Goal: Check status: Check status

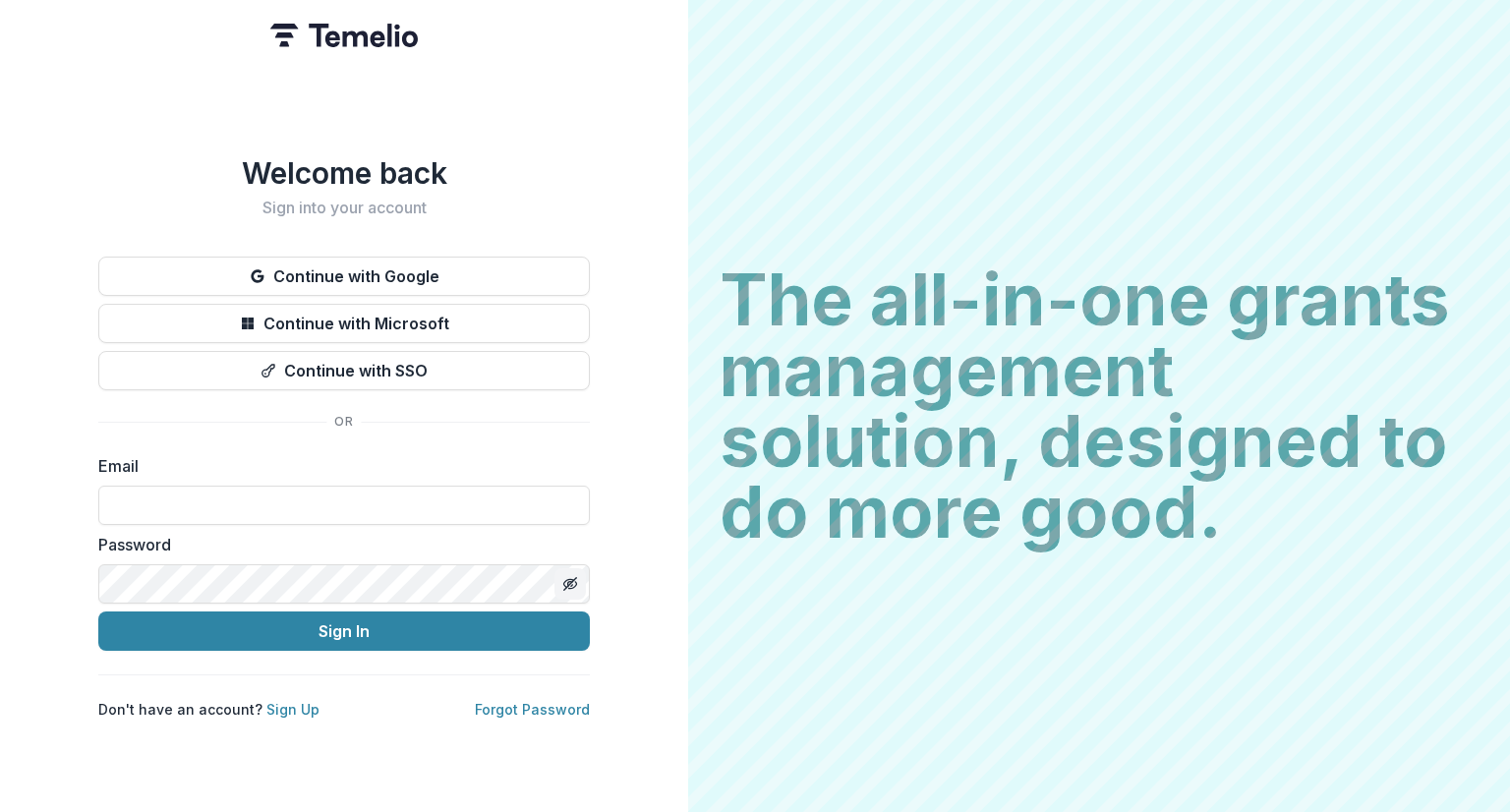
type input "**********"
click at [564, 575] on icon "Toggle password visibility" at bounding box center [571, 583] width 16 height 16
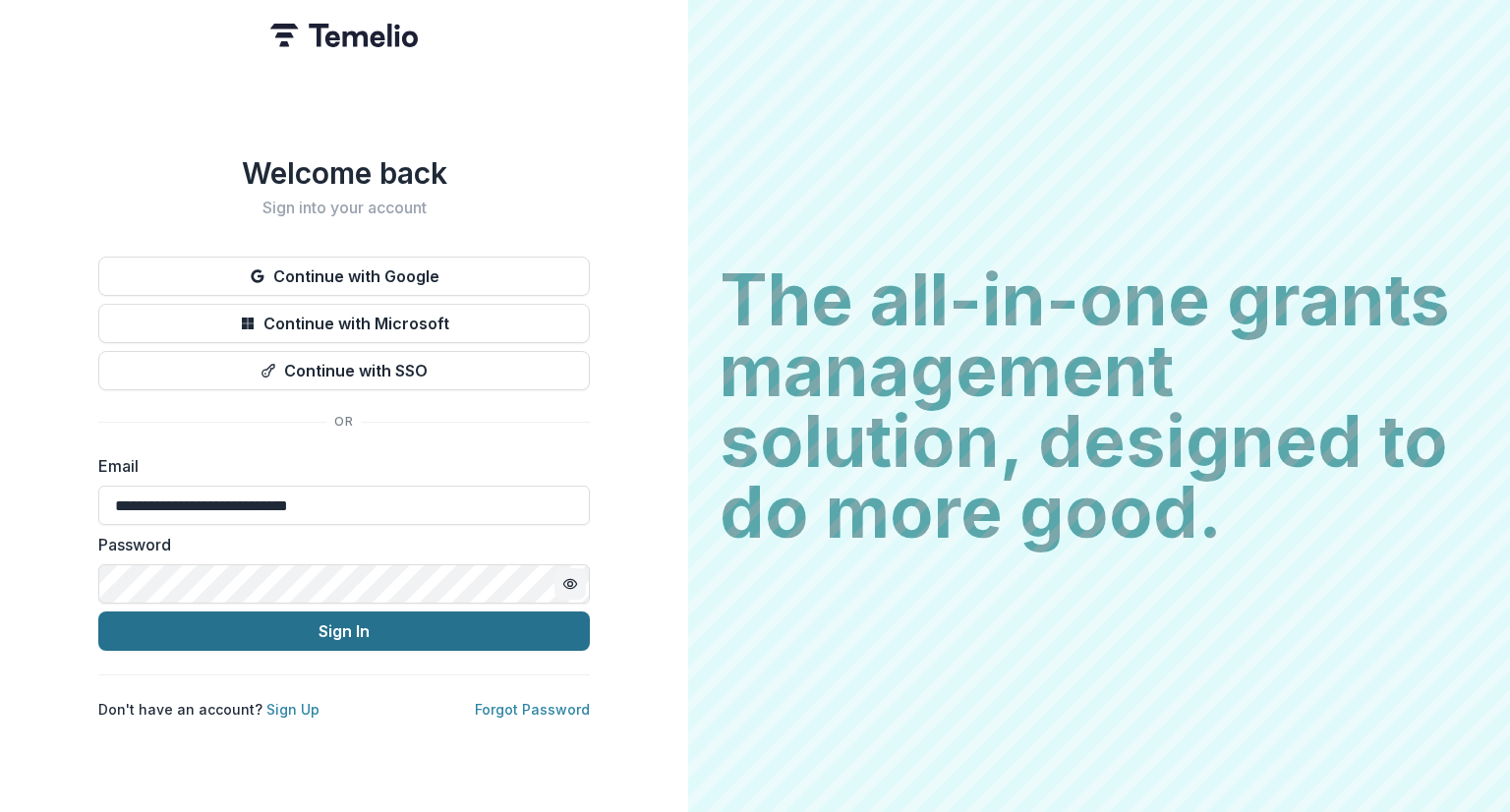
click at [419, 624] on button "Sign In" at bounding box center [344, 631] width 491 height 40
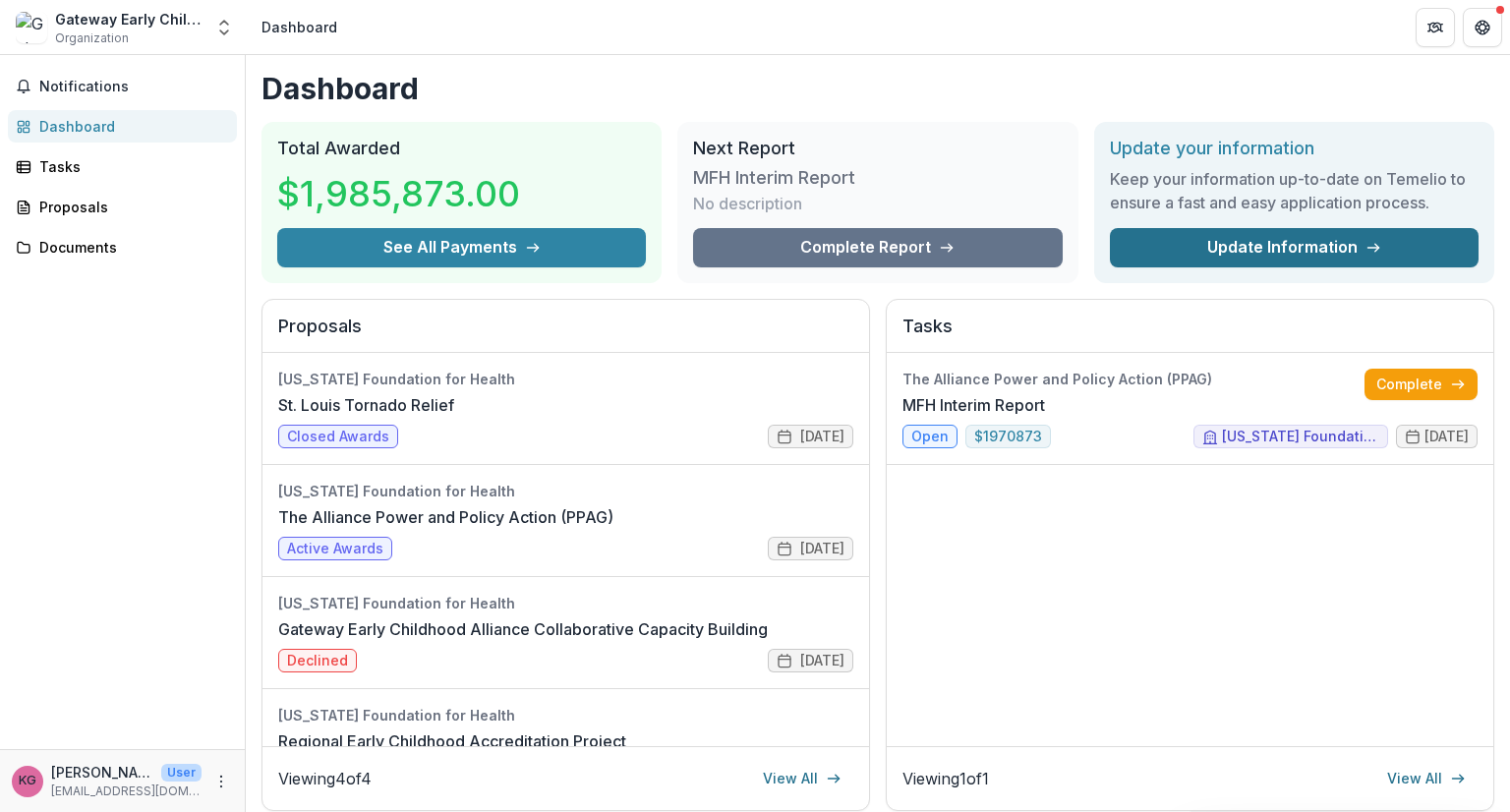
click at [1286, 240] on link "Update Information" at bounding box center [1294, 248] width 369 height 40
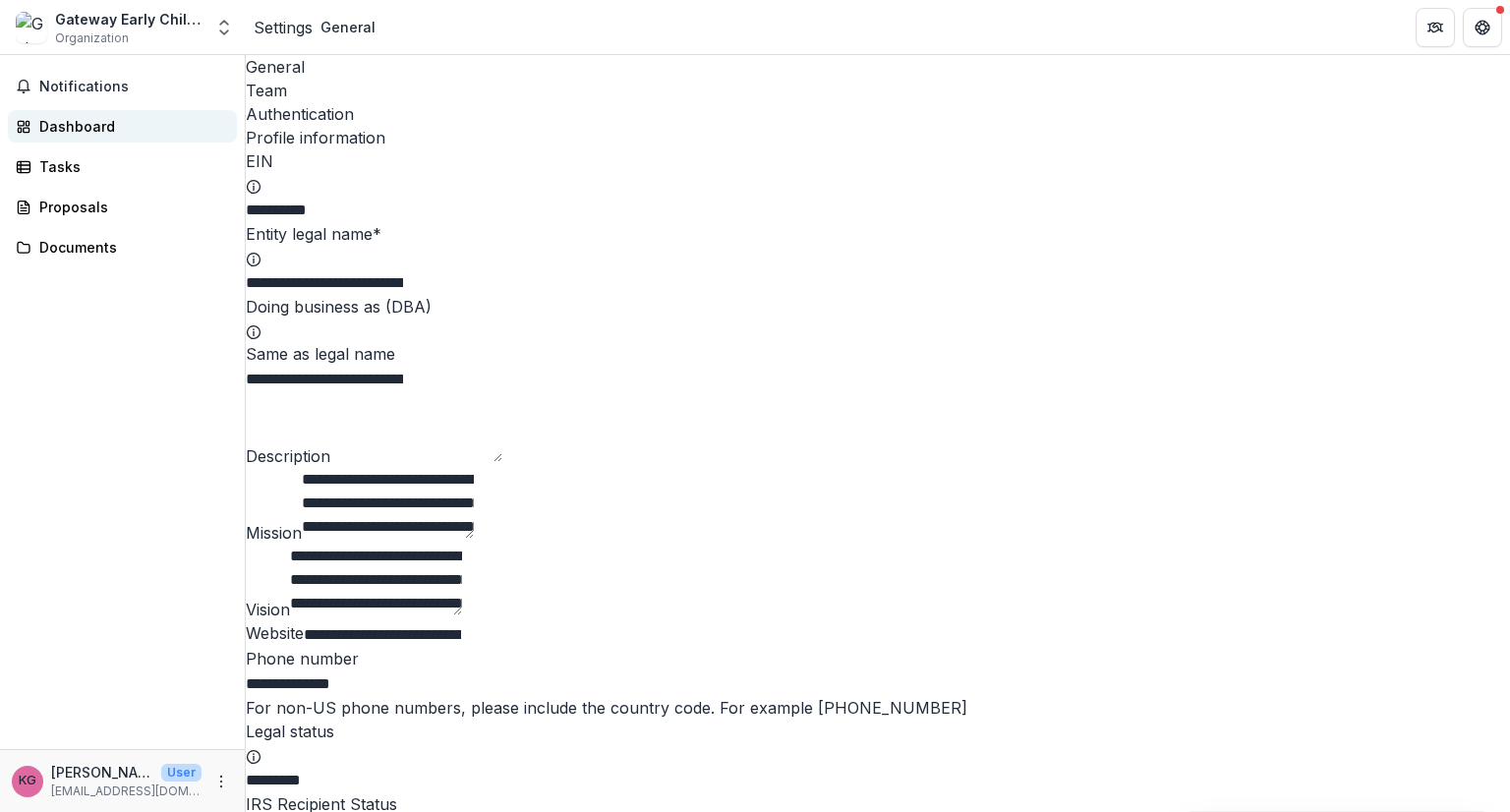
click at [88, 123] on div "Dashboard" at bounding box center [131, 126] width 182 height 21
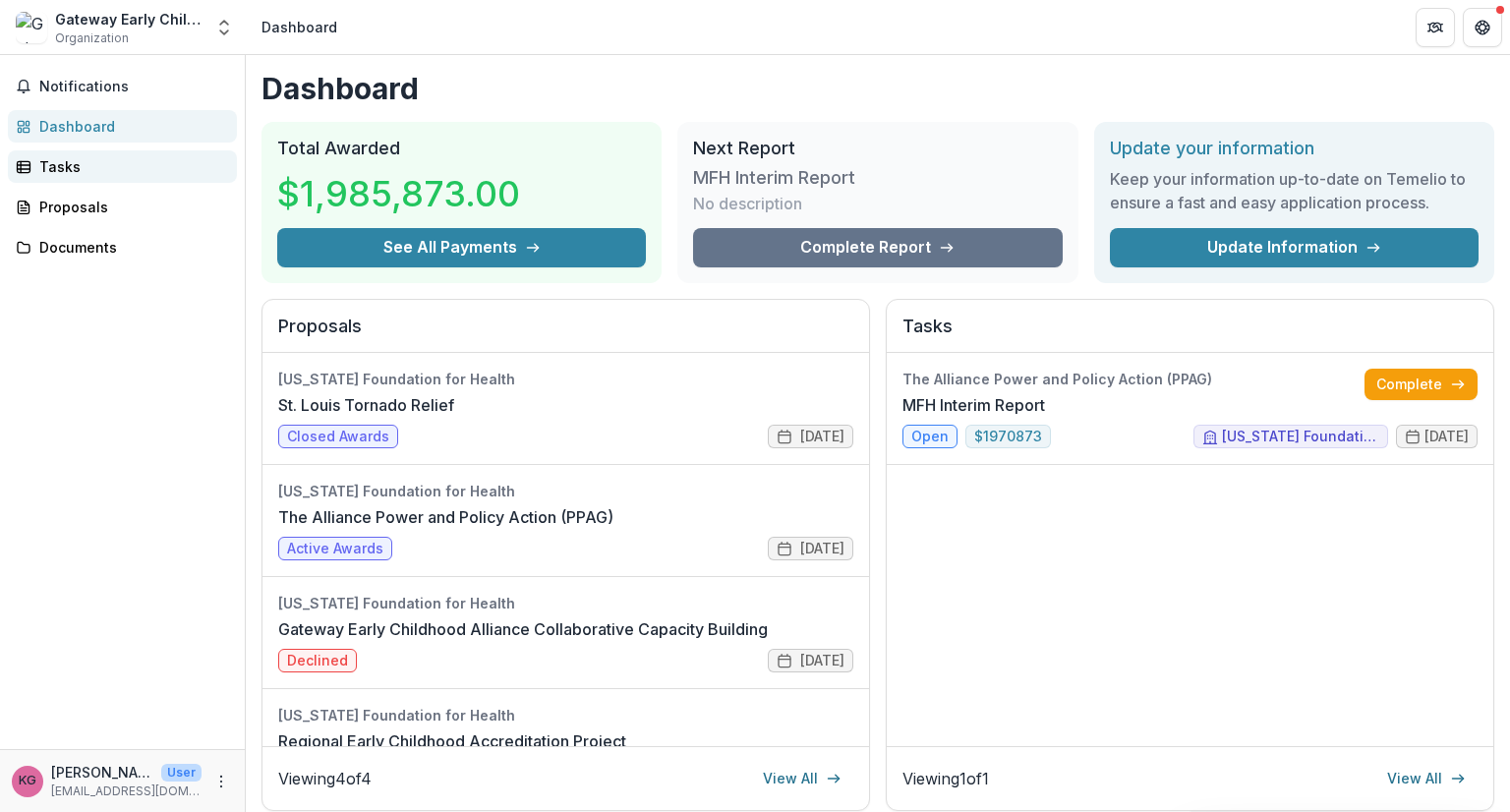
click at [75, 169] on div "Tasks" at bounding box center [131, 166] width 182 height 21
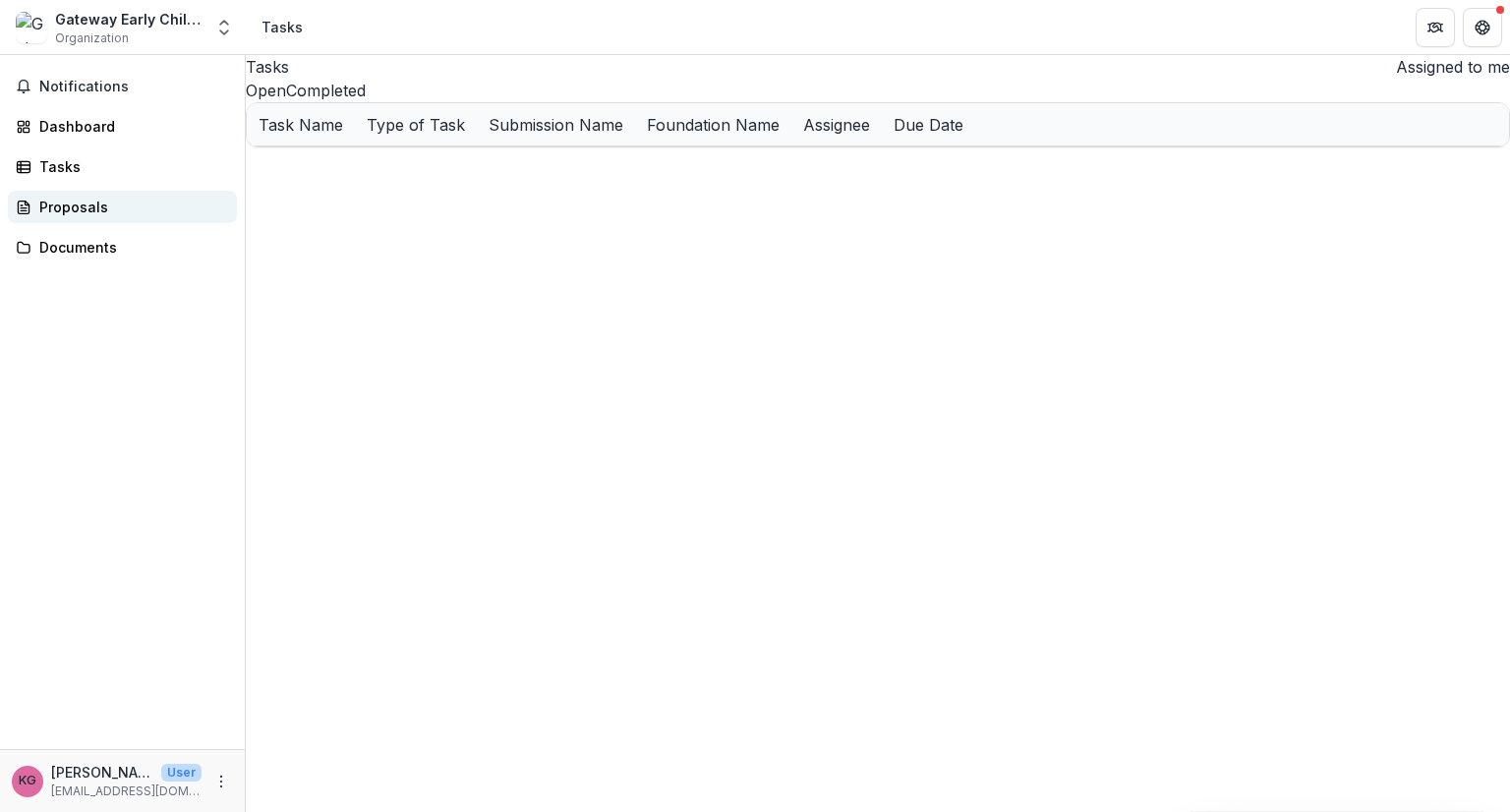
click at [49, 198] on div "Proposals" at bounding box center [131, 206] width 182 height 21
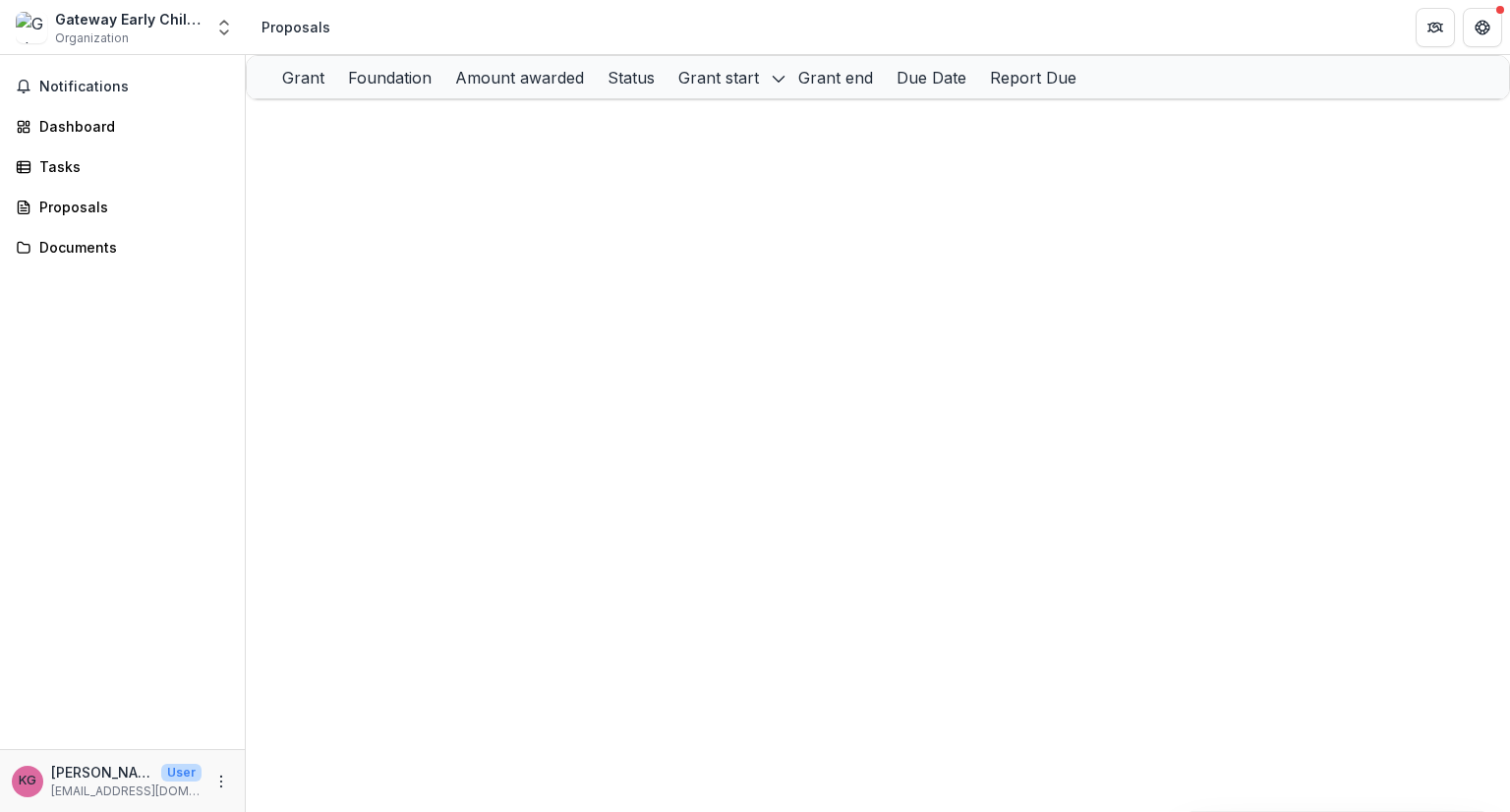
click at [58, 148] on div "Notifications Dashboard Tasks Proposals Documents" at bounding box center [122, 402] width 245 height 694
click at [58, 161] on div "Tasks" at bounding box center [131, 166] width 182 height 21
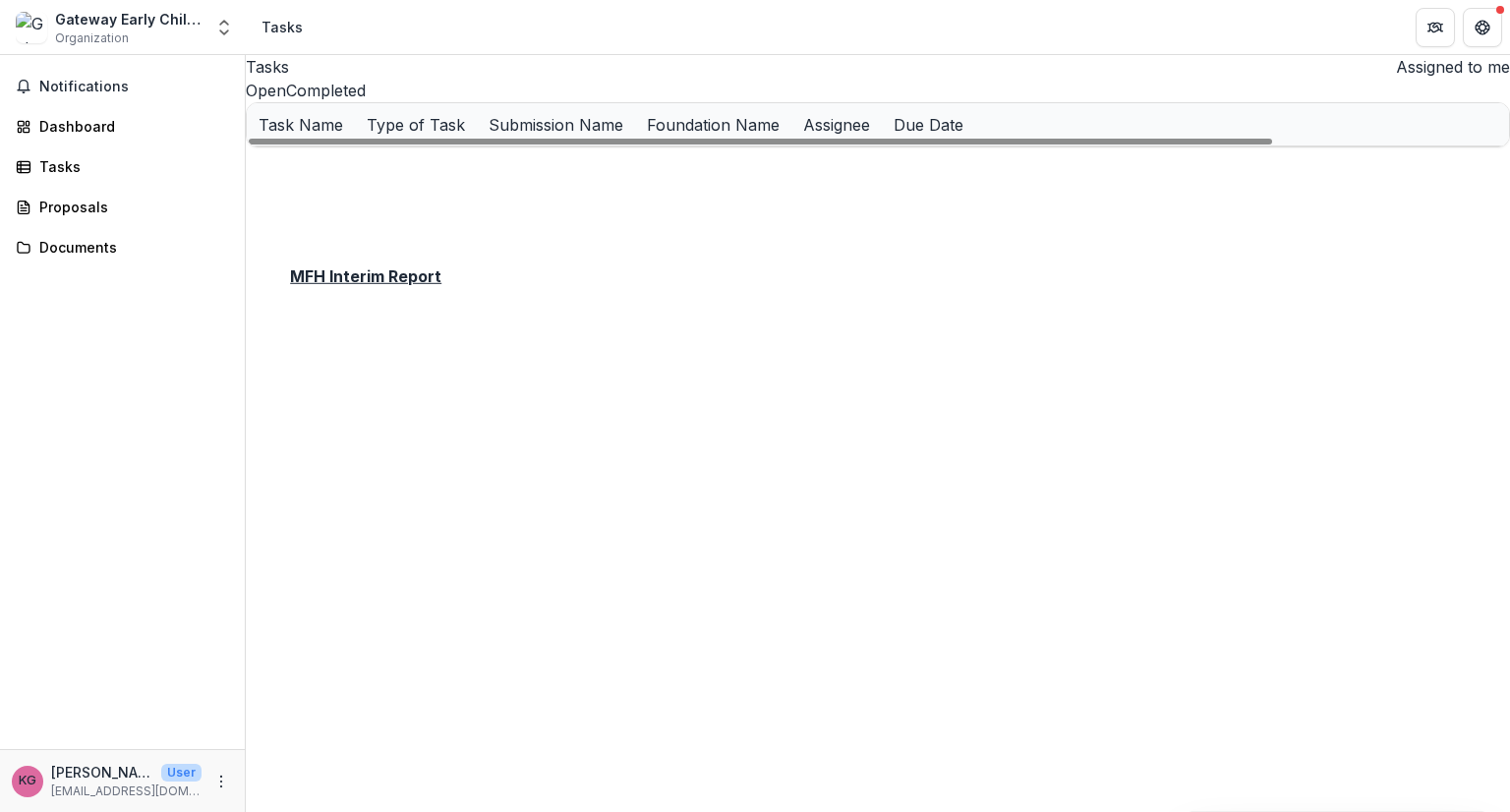
click at [365, 176] on u "MFH Interim Report" at bounding box center [327, 167] width 137 height 17
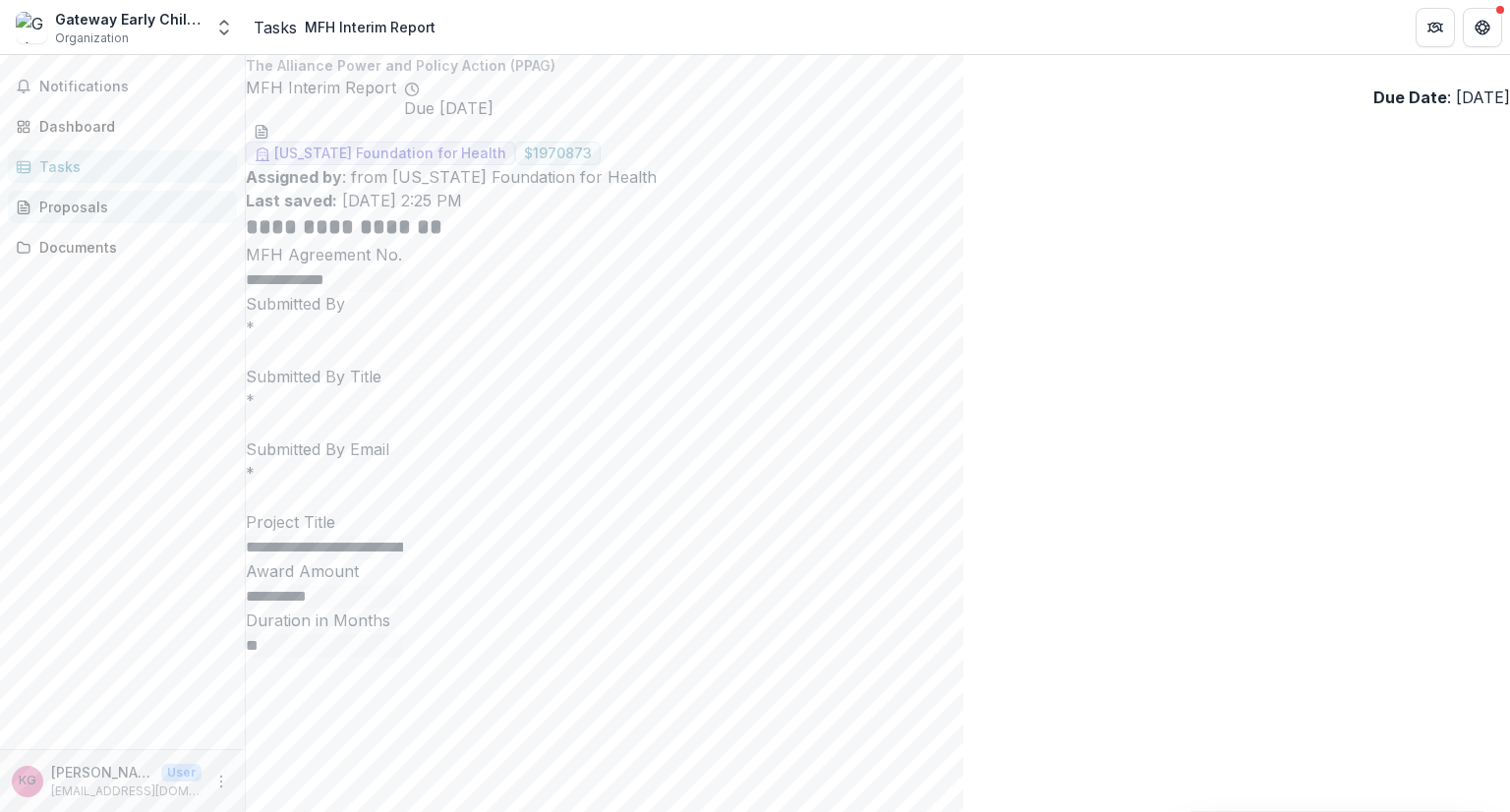
click at [75, 205] on div "Proposals" at bounding box center [131, 206] width 182 height 21
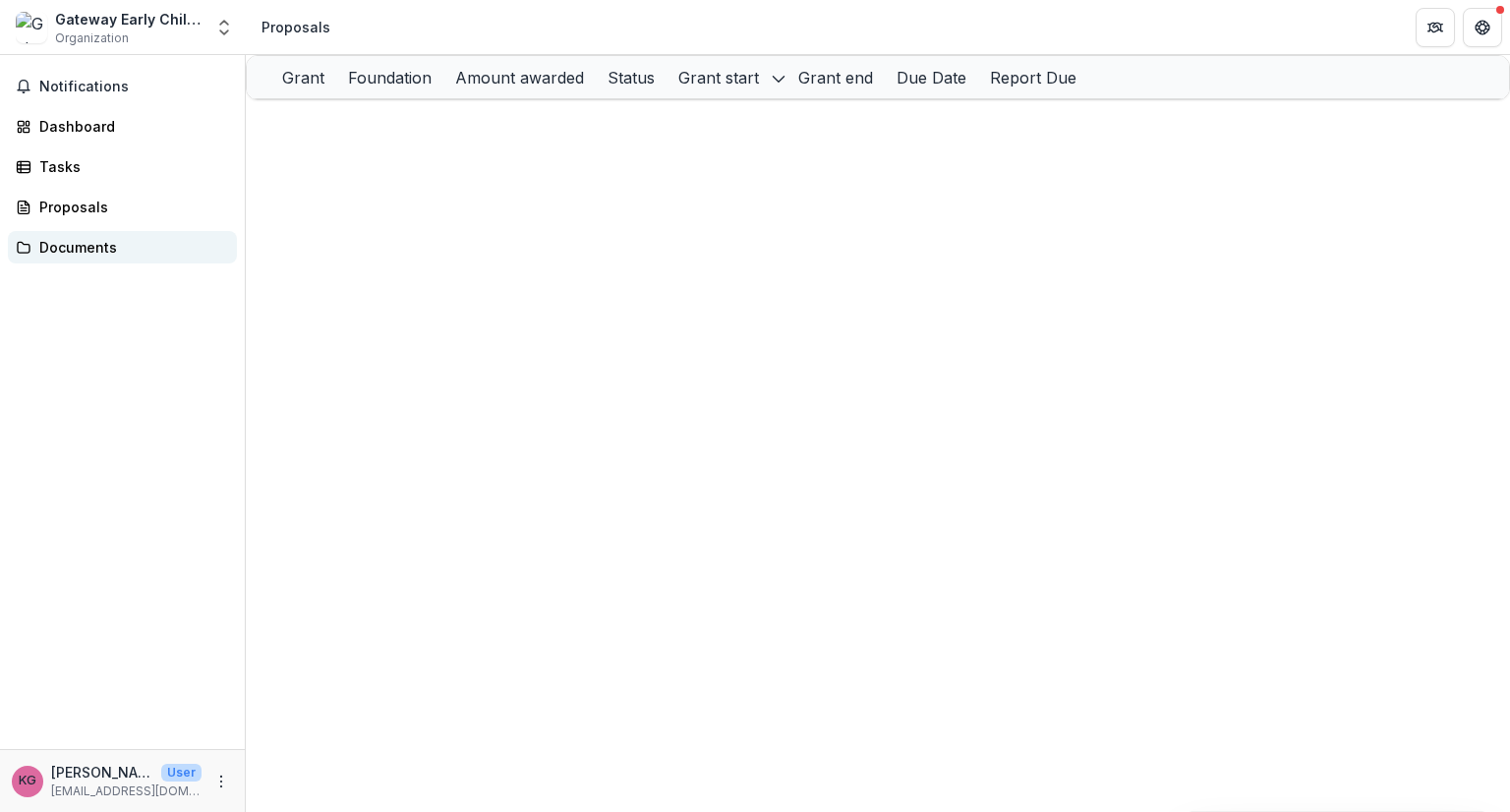
click at [70, 247] on div "Documents" at bounding box center [131, 247] width 182 height 21
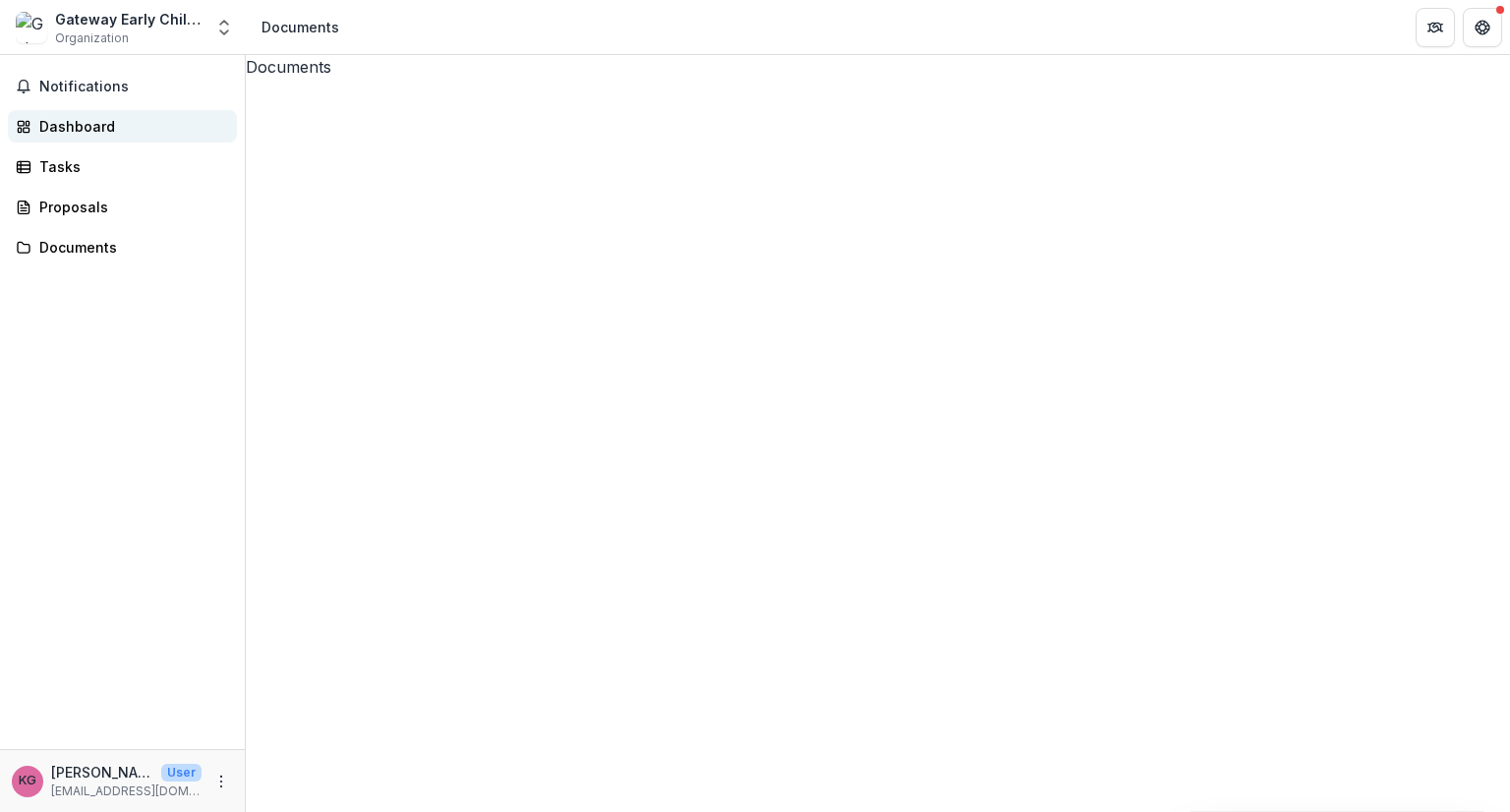
click at [67, 131] on div "Dashboard" at bounding box center [131, 126] width 182 height 21
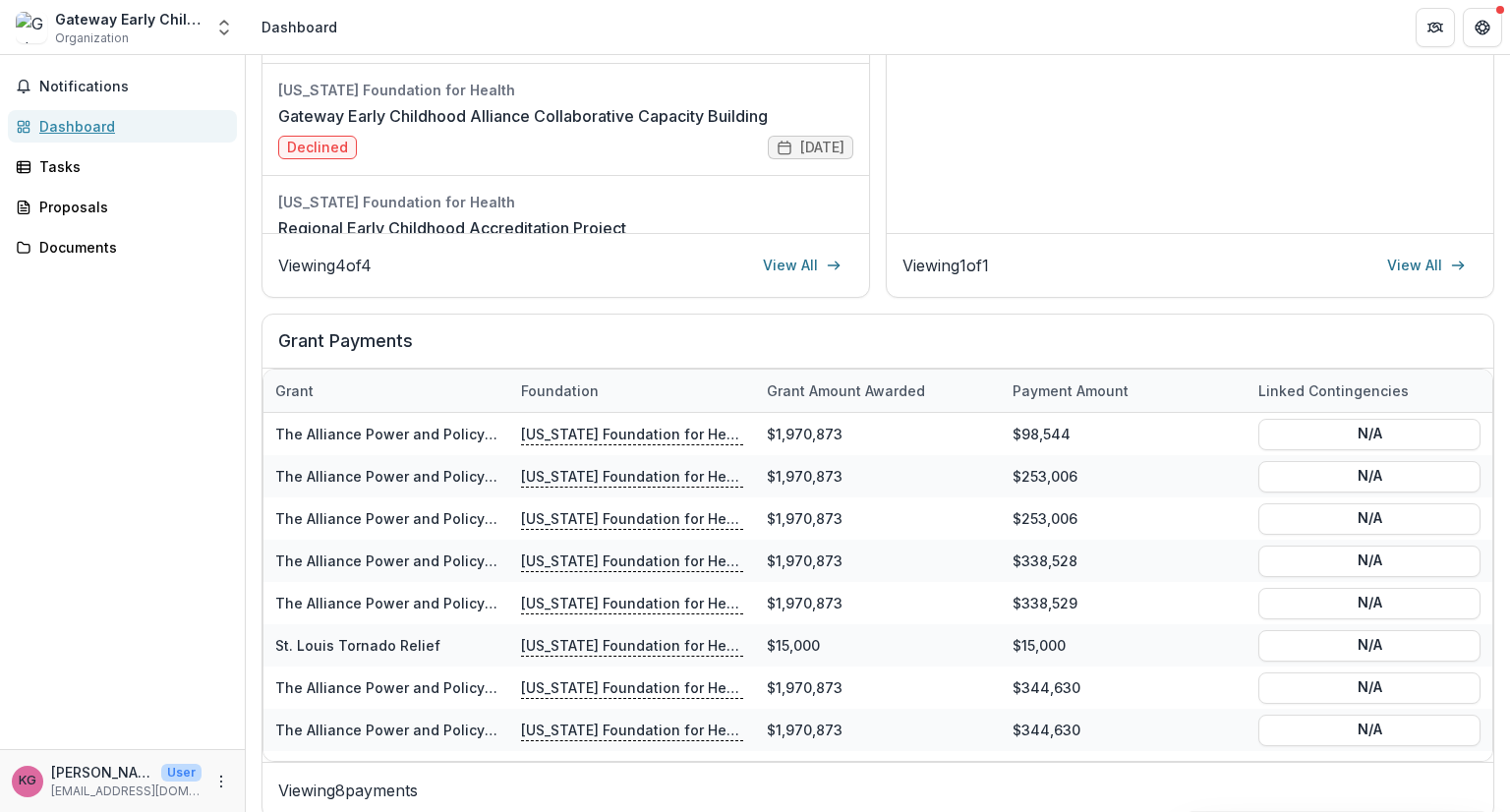
scroll to position [534, 0]
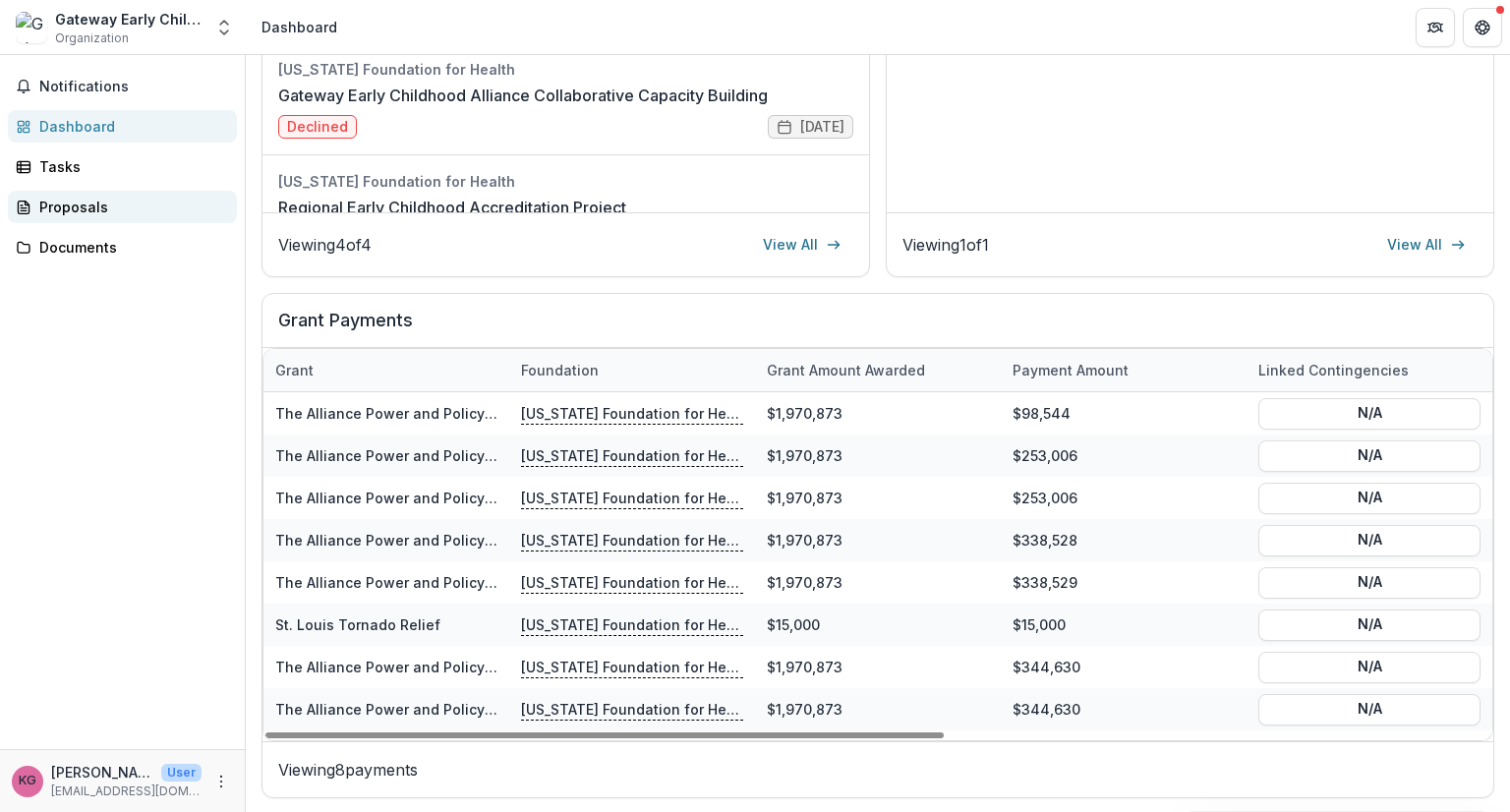
click at [69, 215] on div "Proposals" at bounding box center [131, 206] width 182 height 21
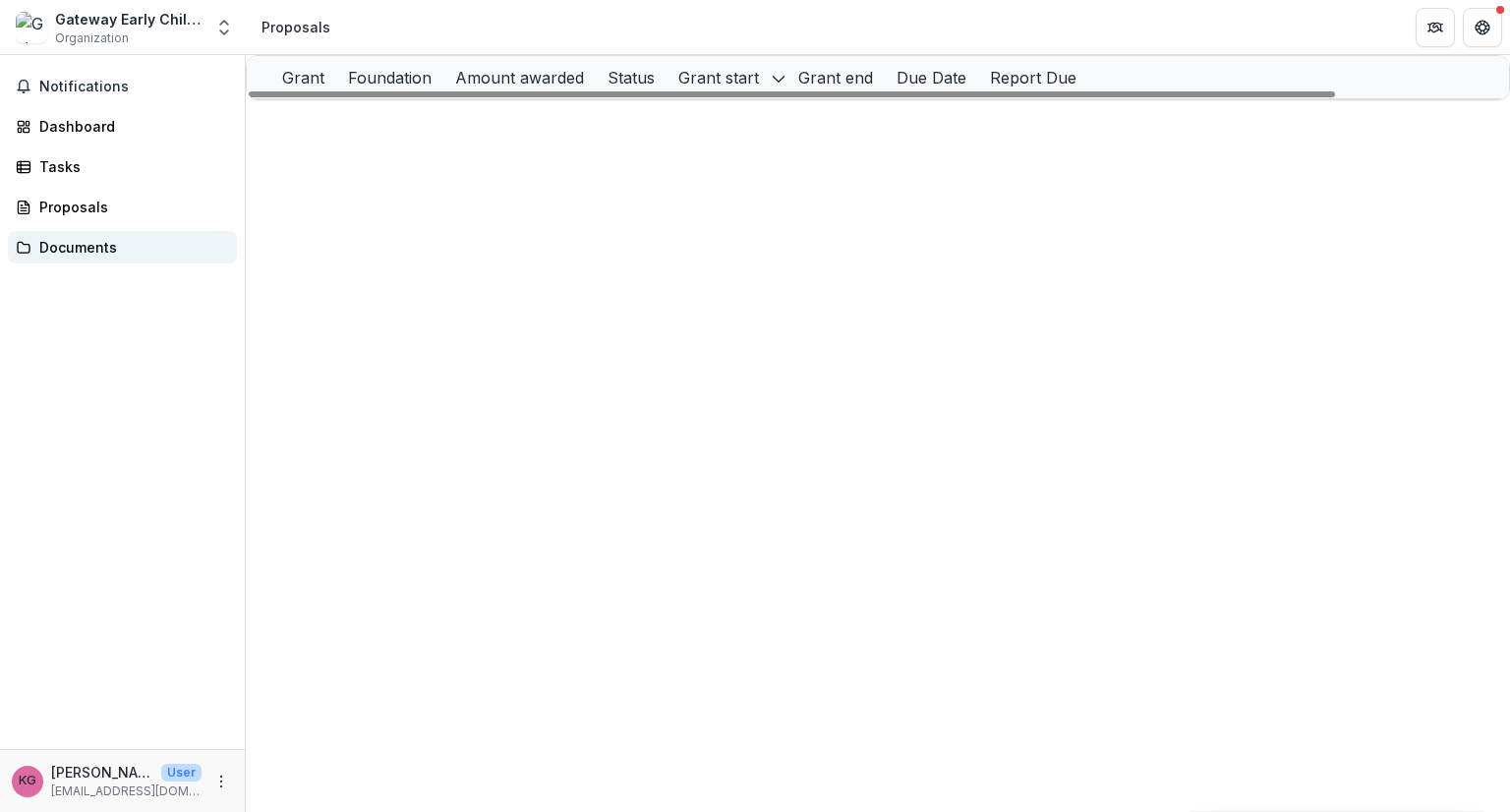
click at [67, 249] on div "Documents" at bounding box center [131, 247] width 182 height 21
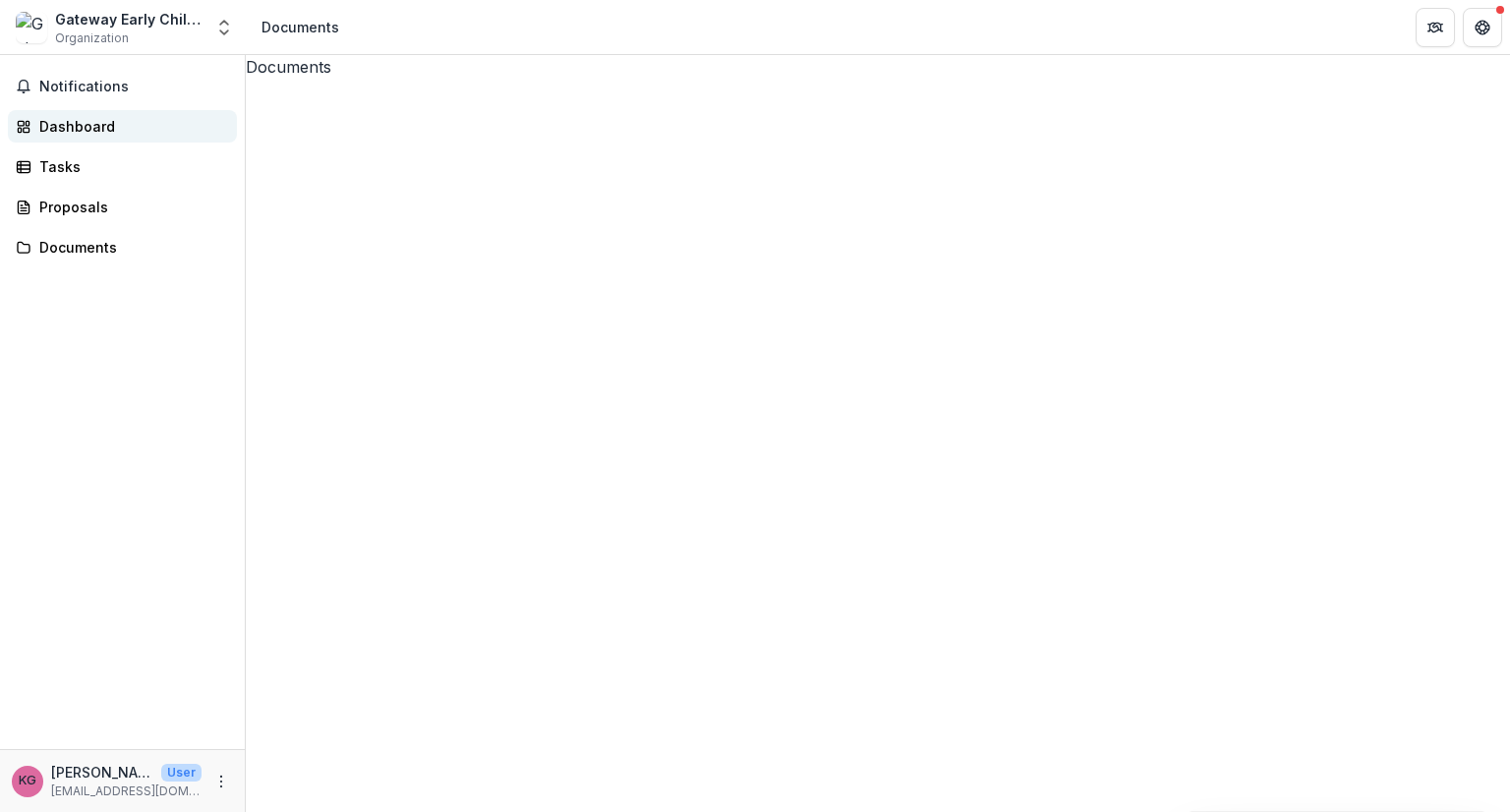
click at [74, 126] on div "Dashboard" at bounding box center [131, 126] width 182 height 21
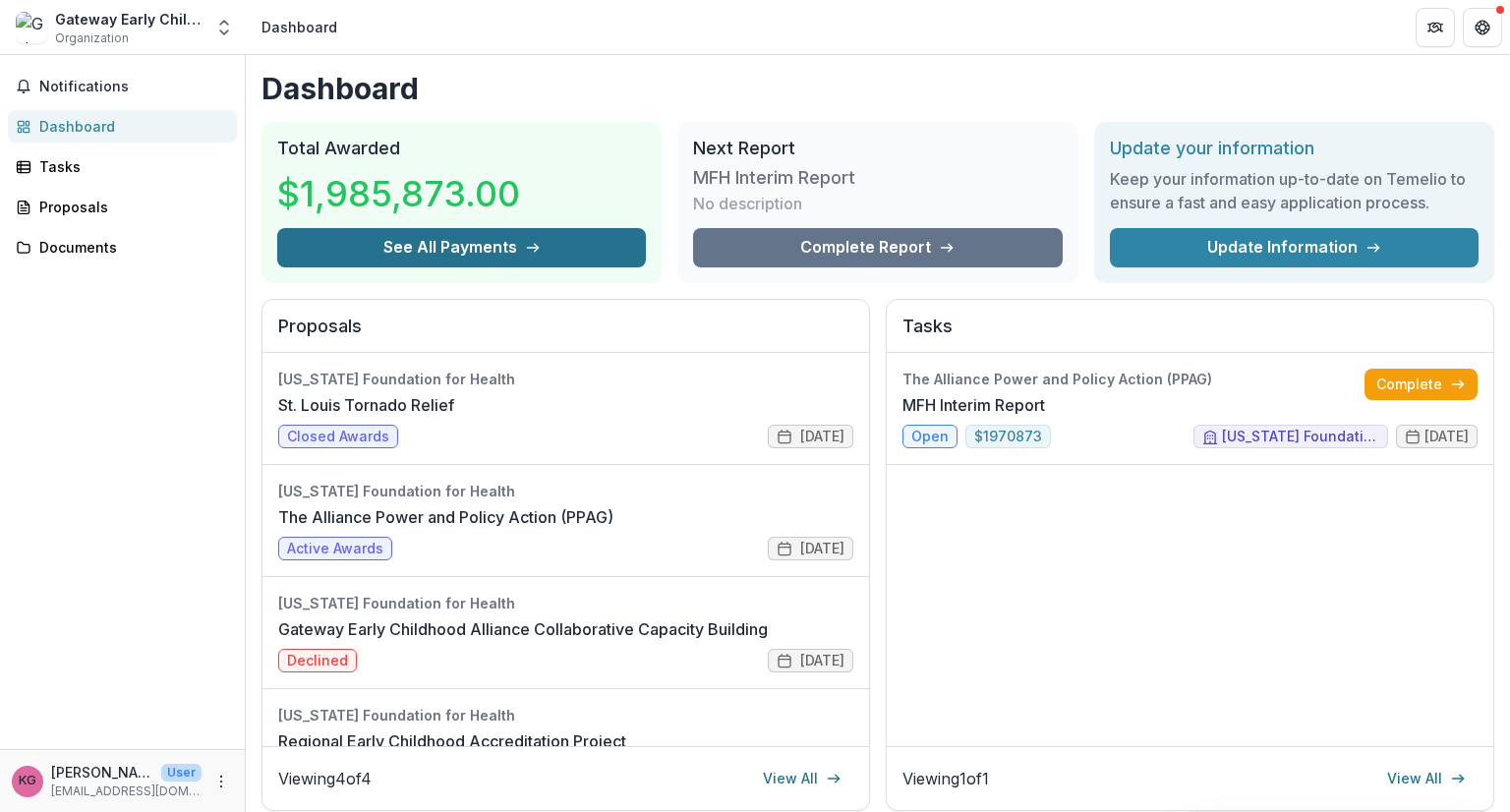
click at [448, 241] on button "See All Payments" at bounding box center [462, 248] width 369 height 40
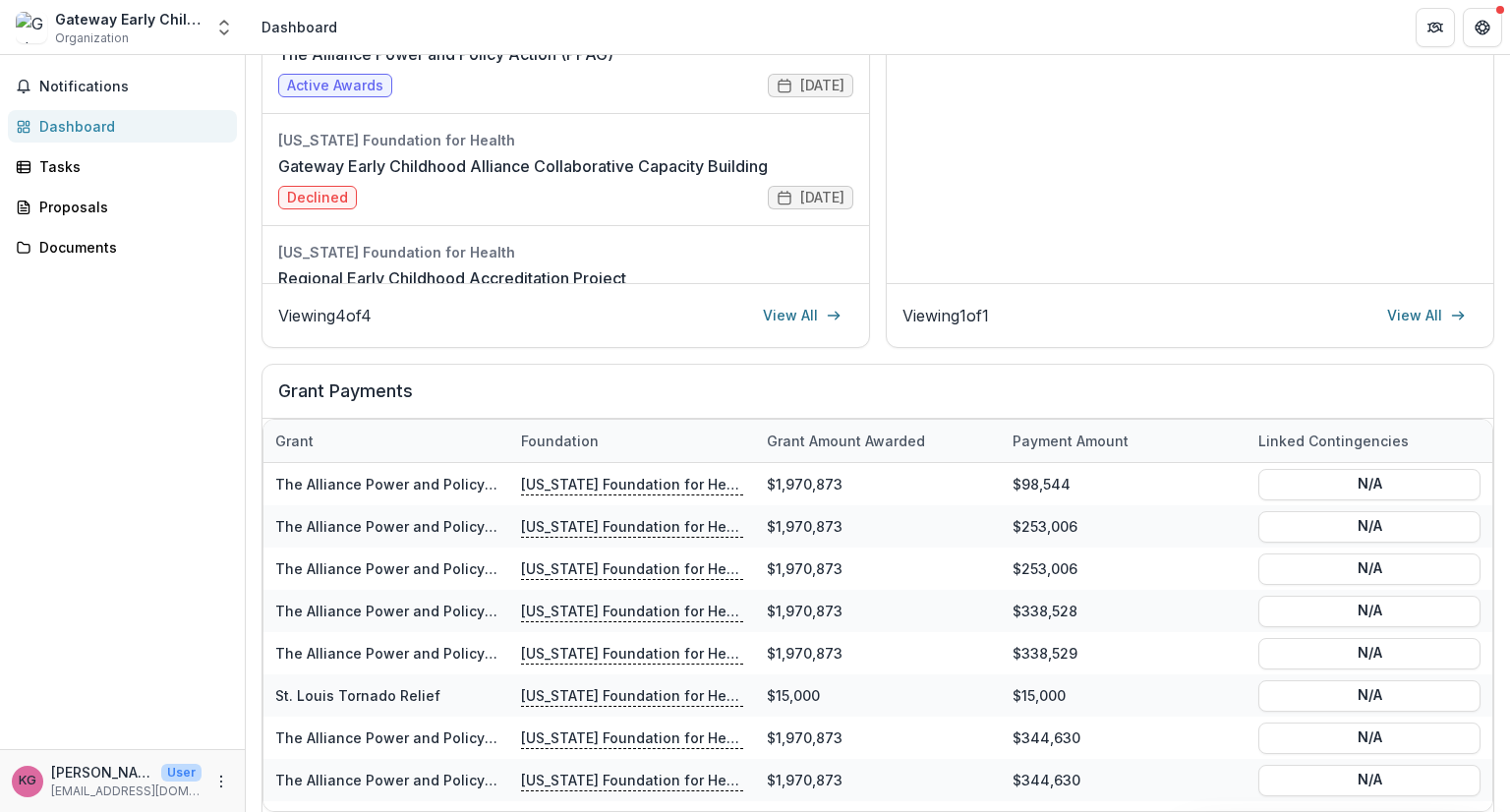
scroll to position [518, 0]
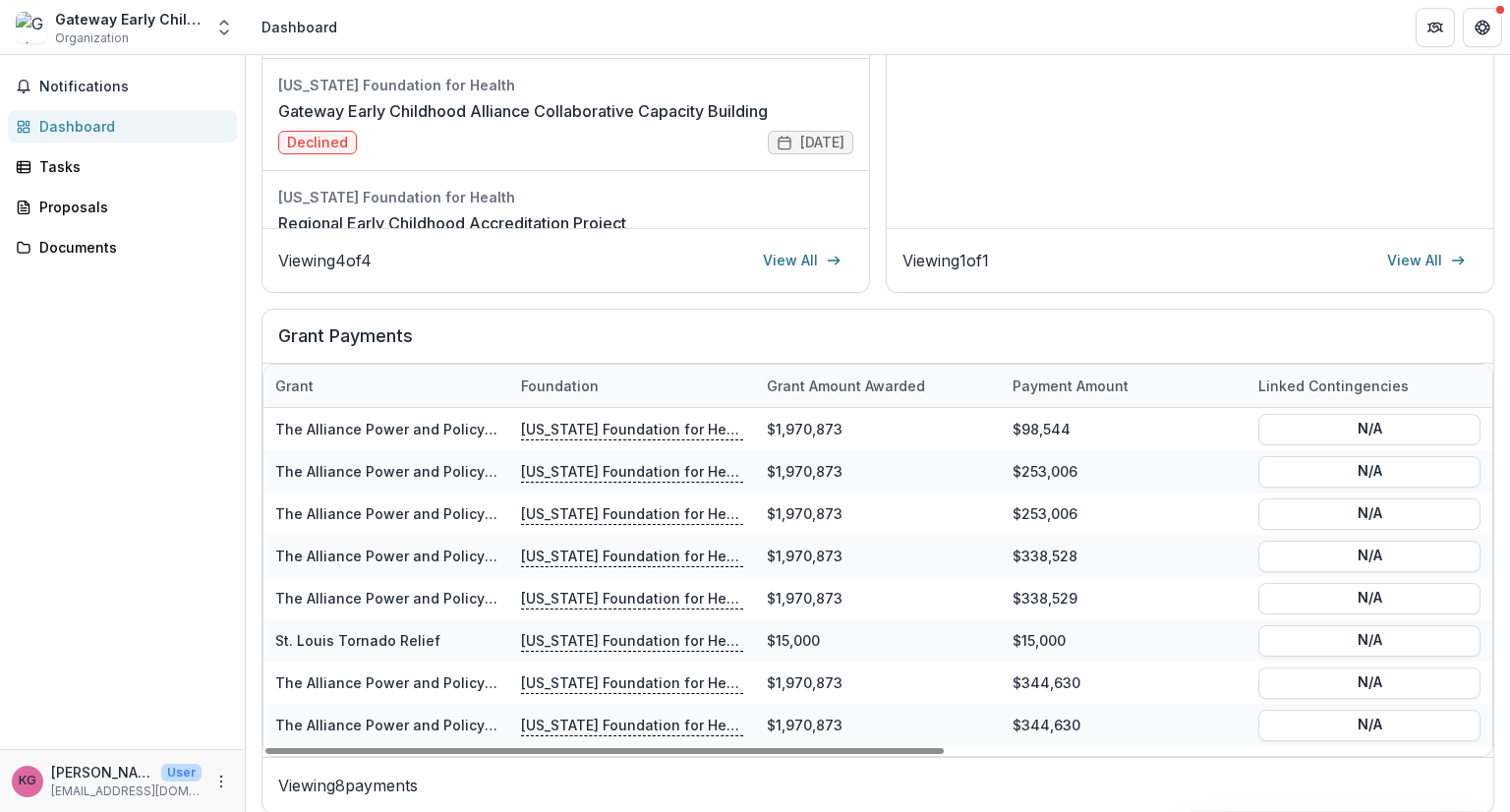
click at [1501, 506] on div "Dashboard Total Awarded $1,985,873.00 See All Payments Next Report MFH Interim …" at bounding box center [878, 183] width 1264 height 1292
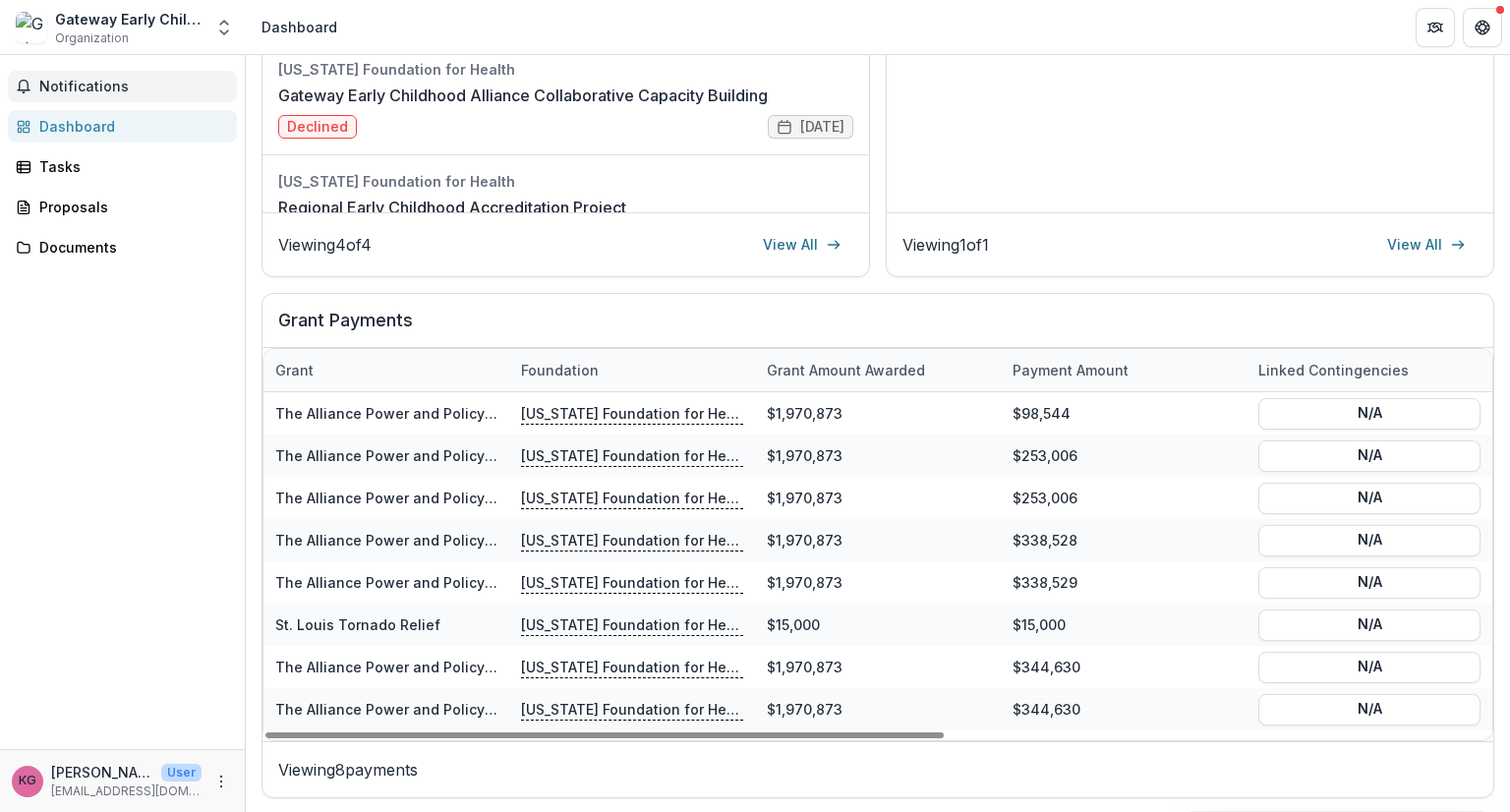
click at [43, 93] on span "Notifications" at bounding box center [135, 86] width 190 height 17
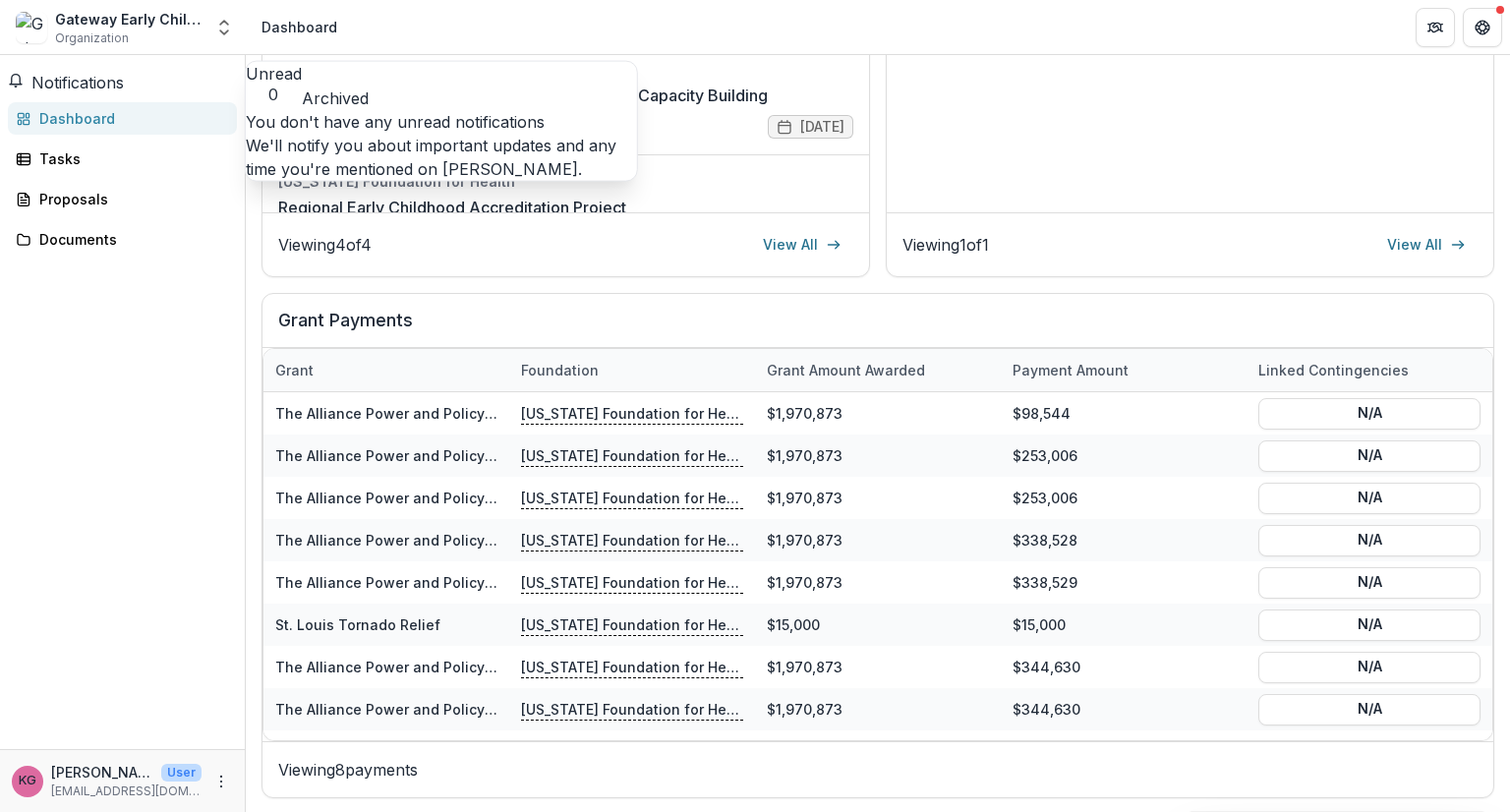
click at [122, 122] on div "Dashboard" at bounding box center [131, 118] width 182 height 21
